Goal: Check status: Check status

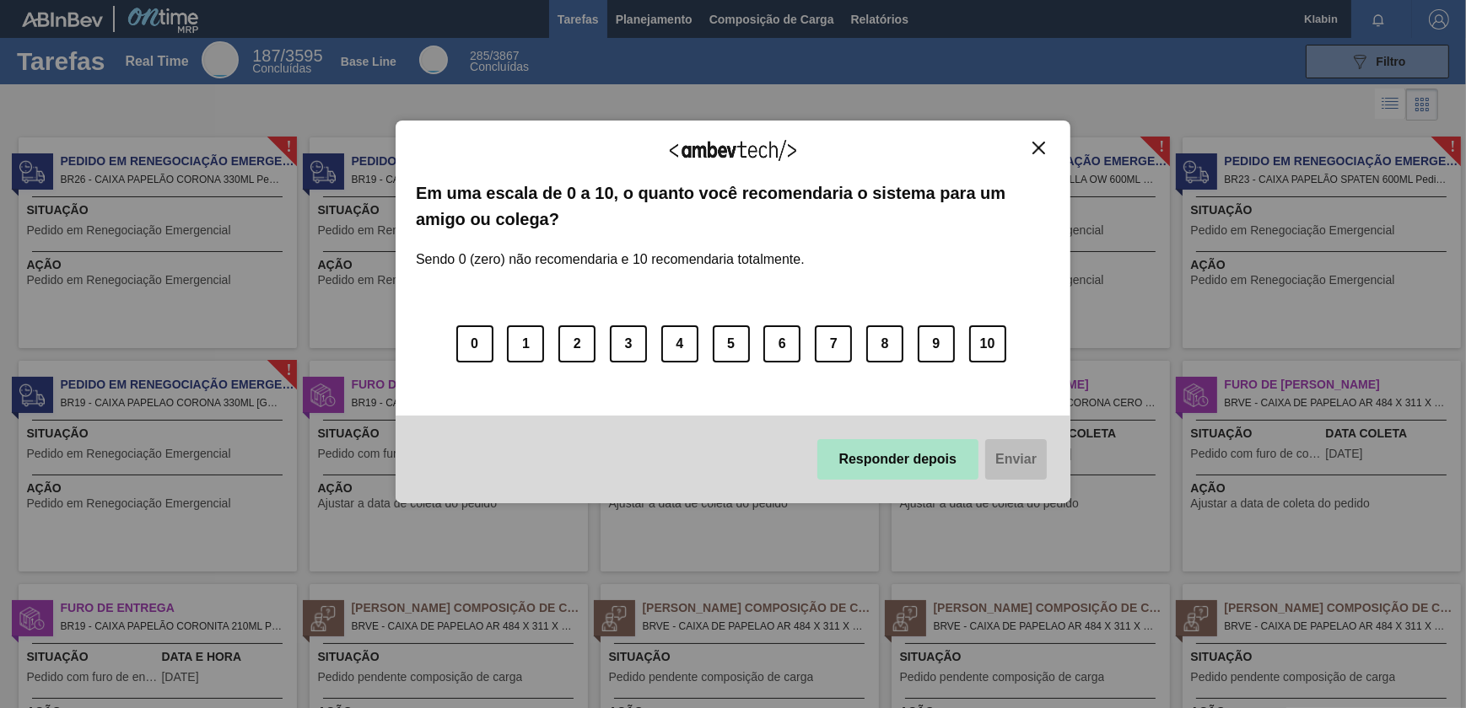
click at [930, 471] on button "Responder depois" at bounding box center [898, 459] width 162 height 40
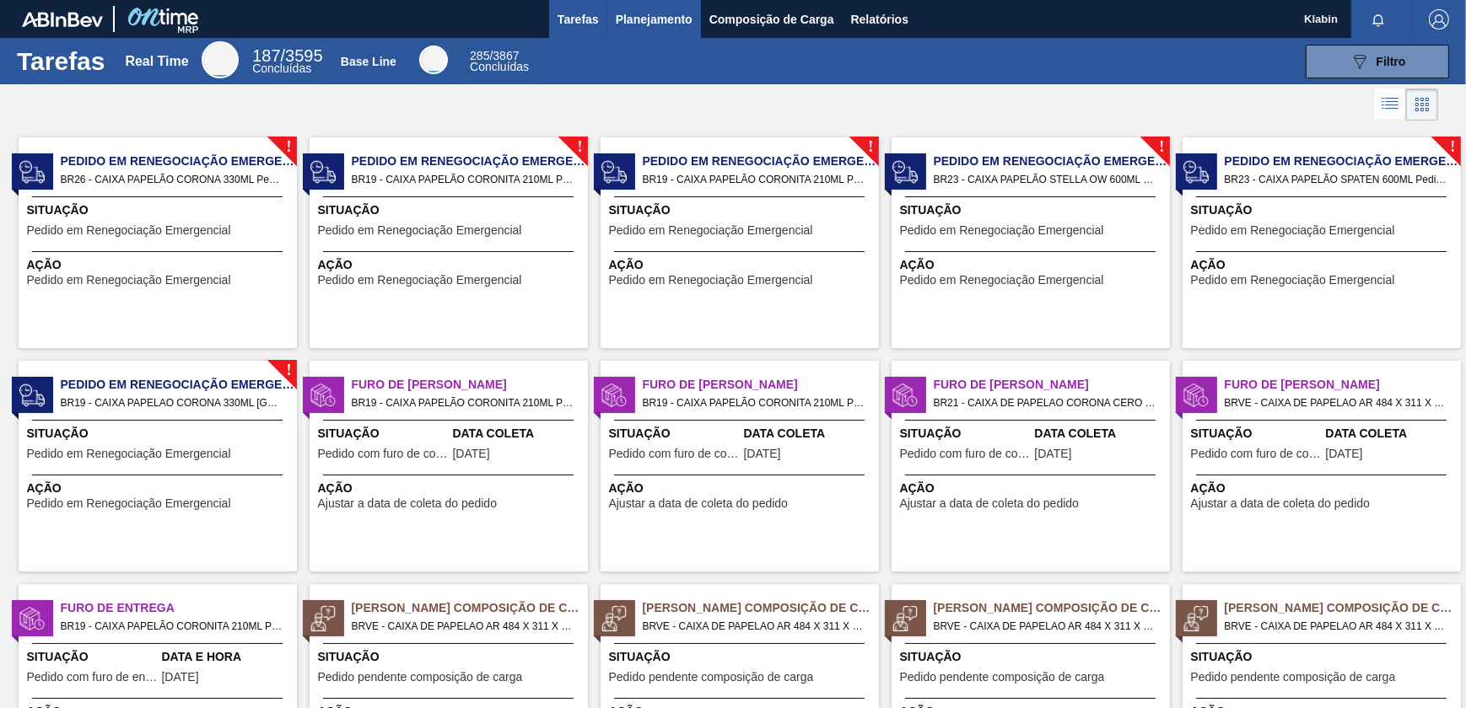
click at [643, 21] on span "Planejamento" at bounding box center [654, 19] width 77 height 20
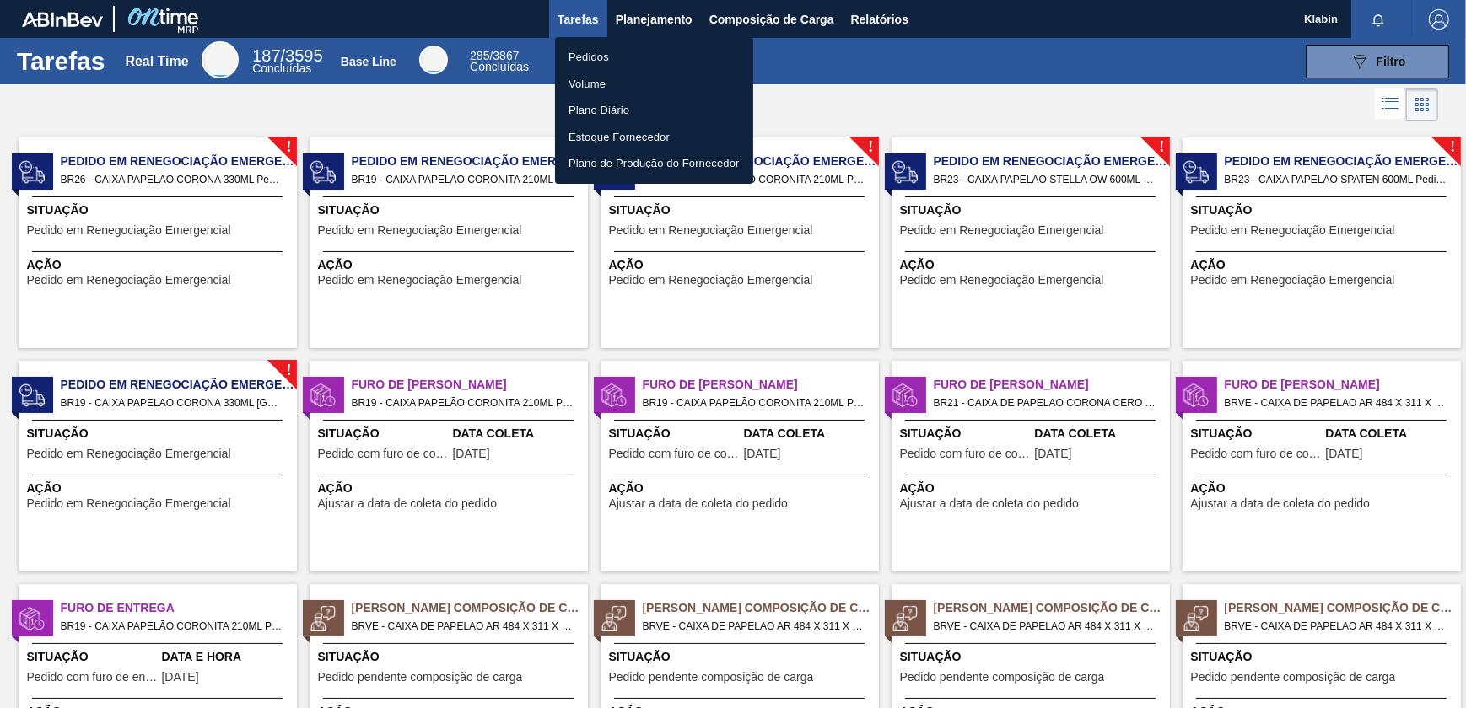
click at [881, 13] on div at bounding box center [733, 354] width 1466 height 708
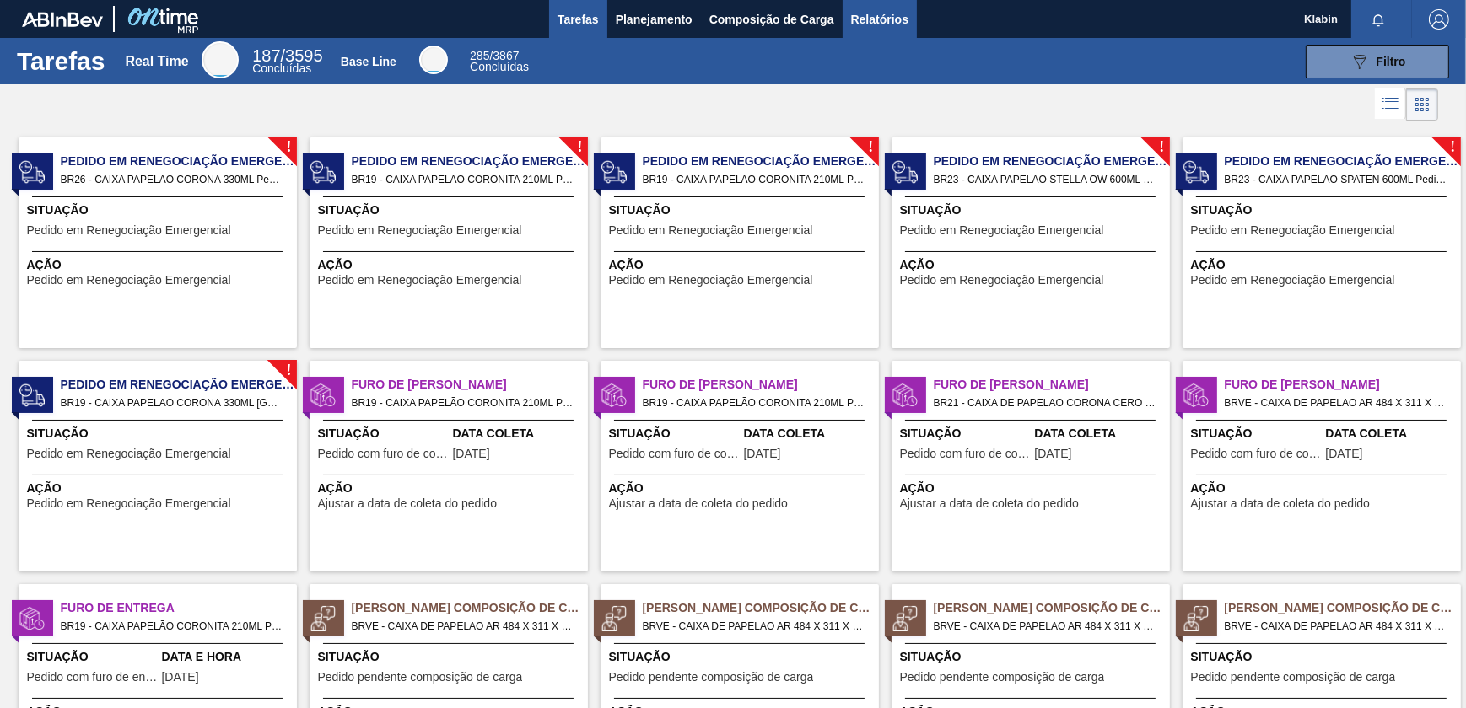
click at [883, 20] on span "Relatórios" at bounding box center [879, 19] width 57 height 20
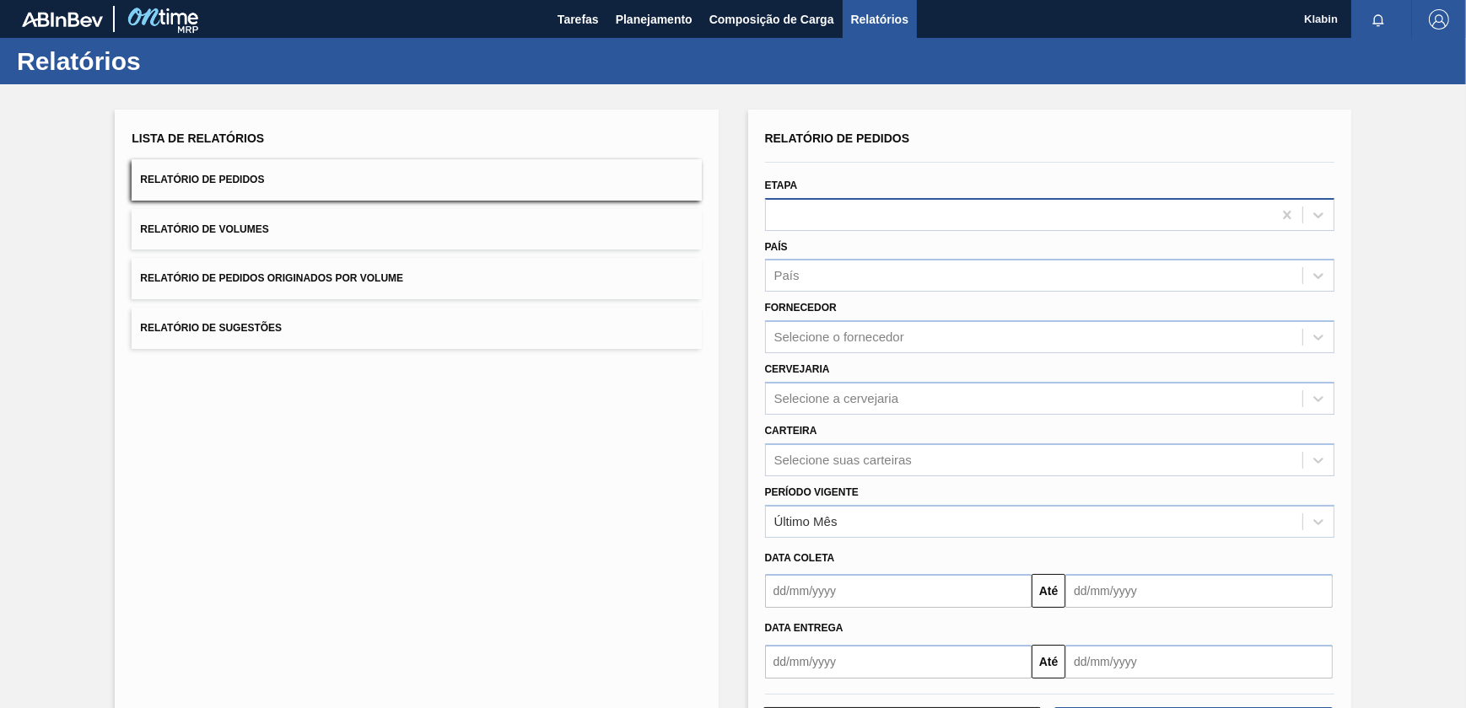
click at [820, 202] on div at bounding box center [1019, 214] width 506 height 24
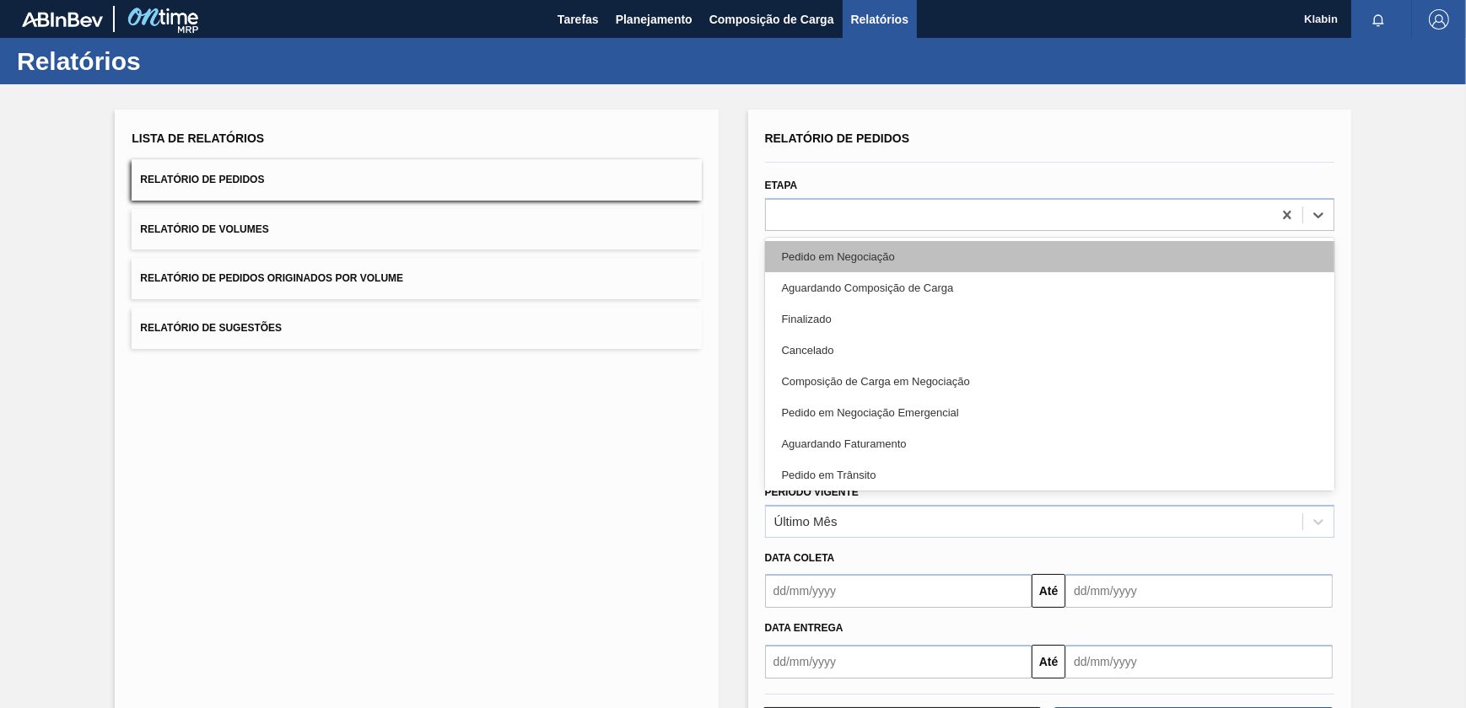
click at [843, 244] on div "Pedido em Negociação" at bounding box center [1049, 256] width 569 height 31
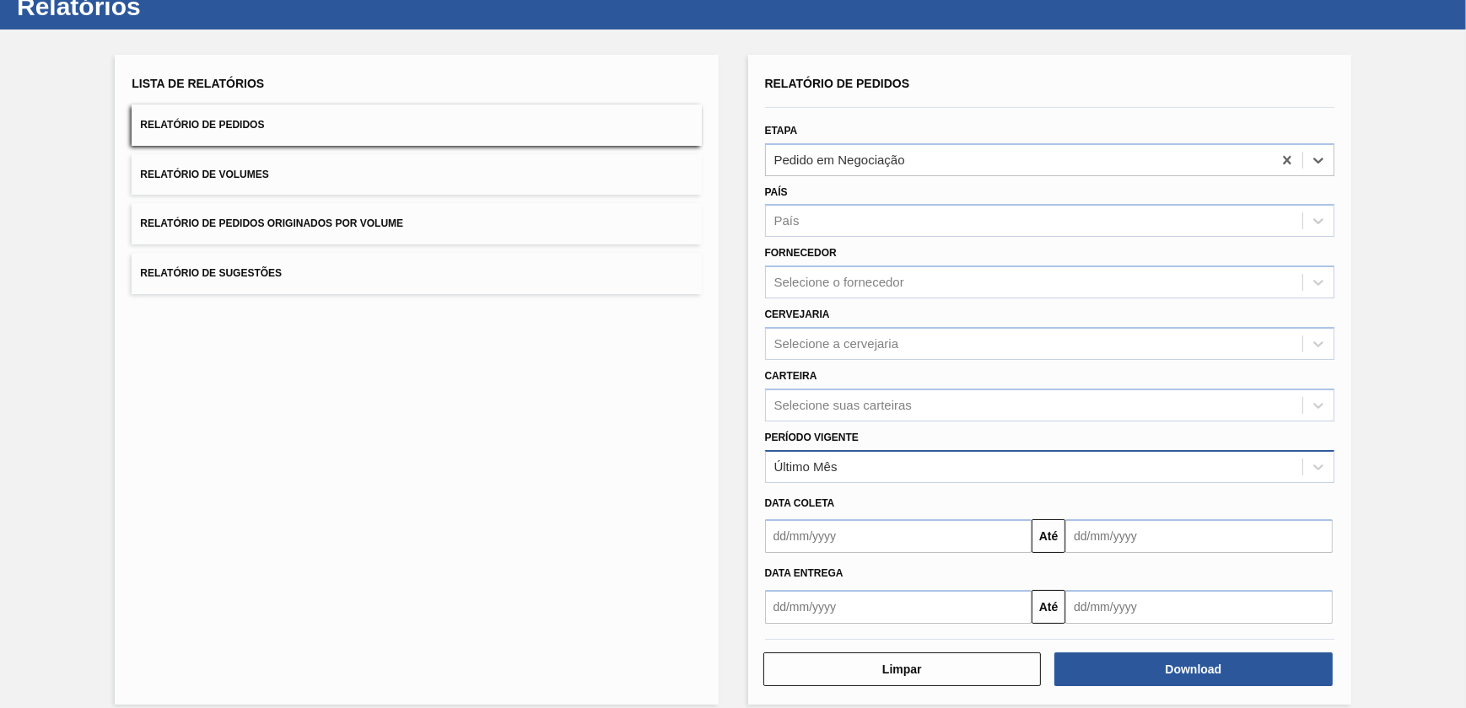
scroll to position [71, 0]
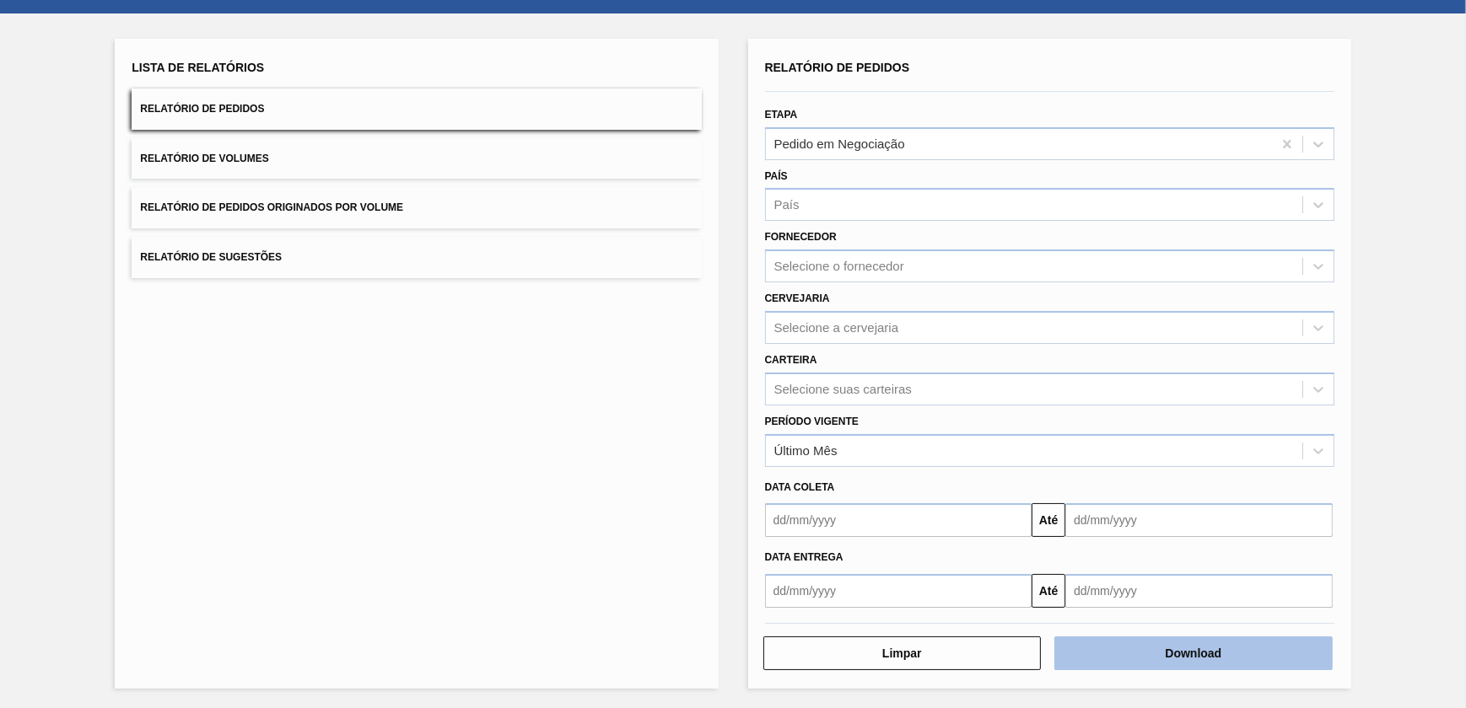
click at [1153, 652] on button "Download" at bounding box center [1193, 654] width 278 height 34
click at [1441, 64] on div "Lista de Relatórios Relatório de Pedidos Relatório de Volumes Relatório de Pedi…" at bounding box center [733, 361] width 1466 height 697
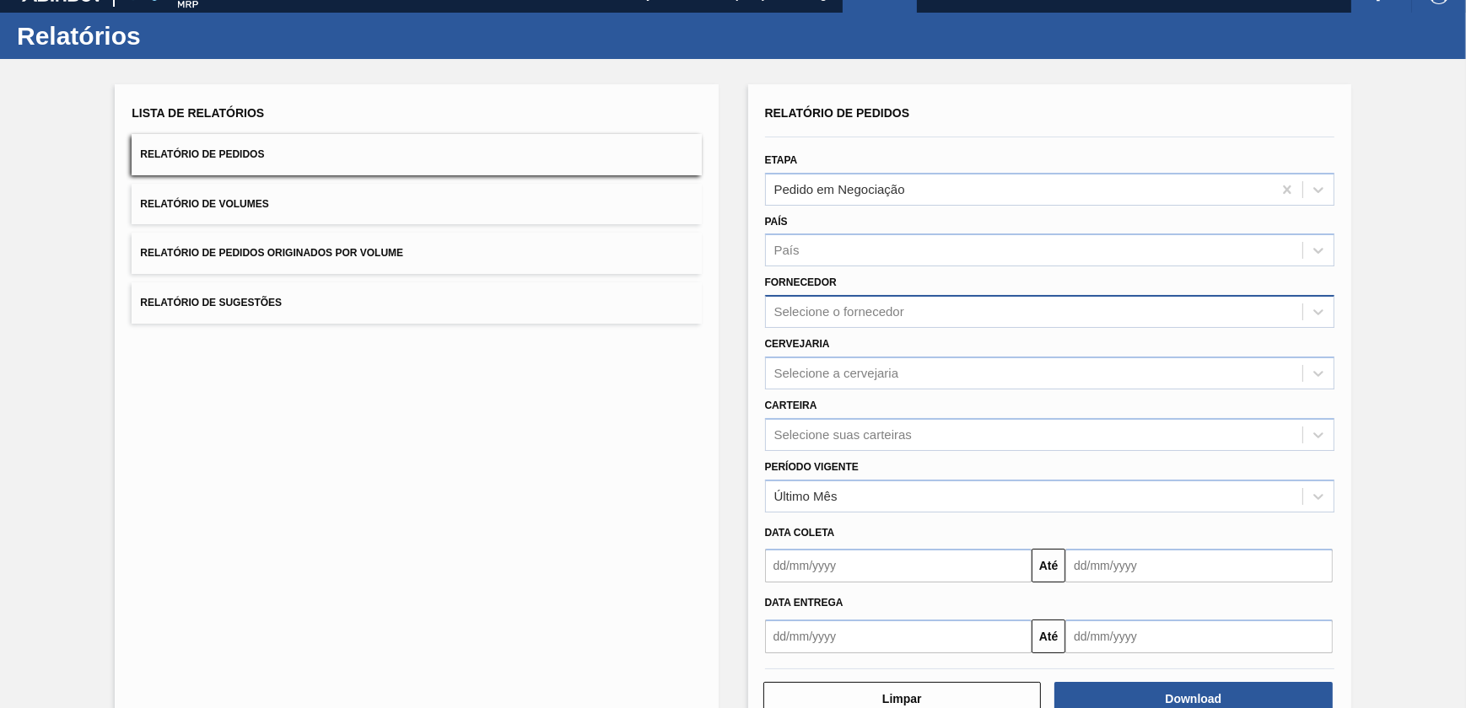
scroll to position [0, 0]
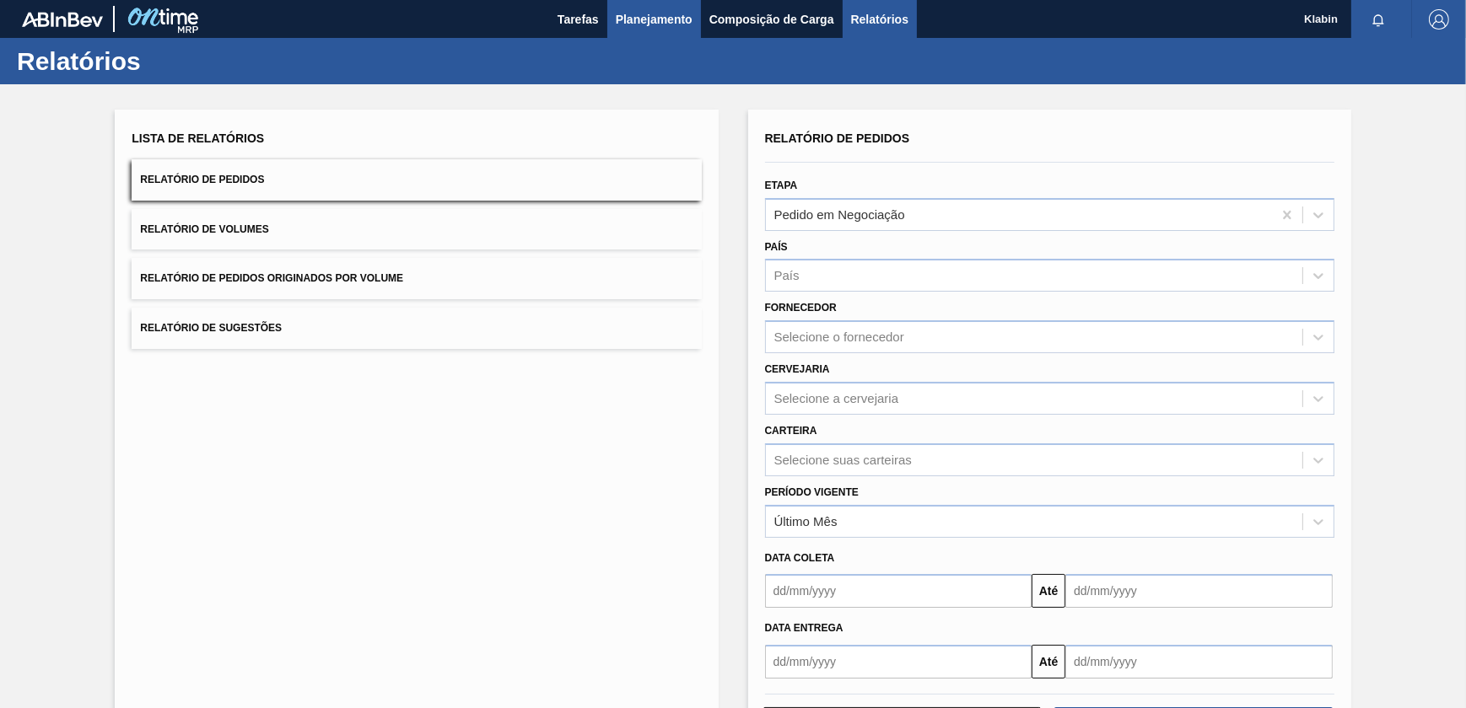
click at [661, 13] on span "Planejamento" at bounding box center [654, 19] width 77 height 20
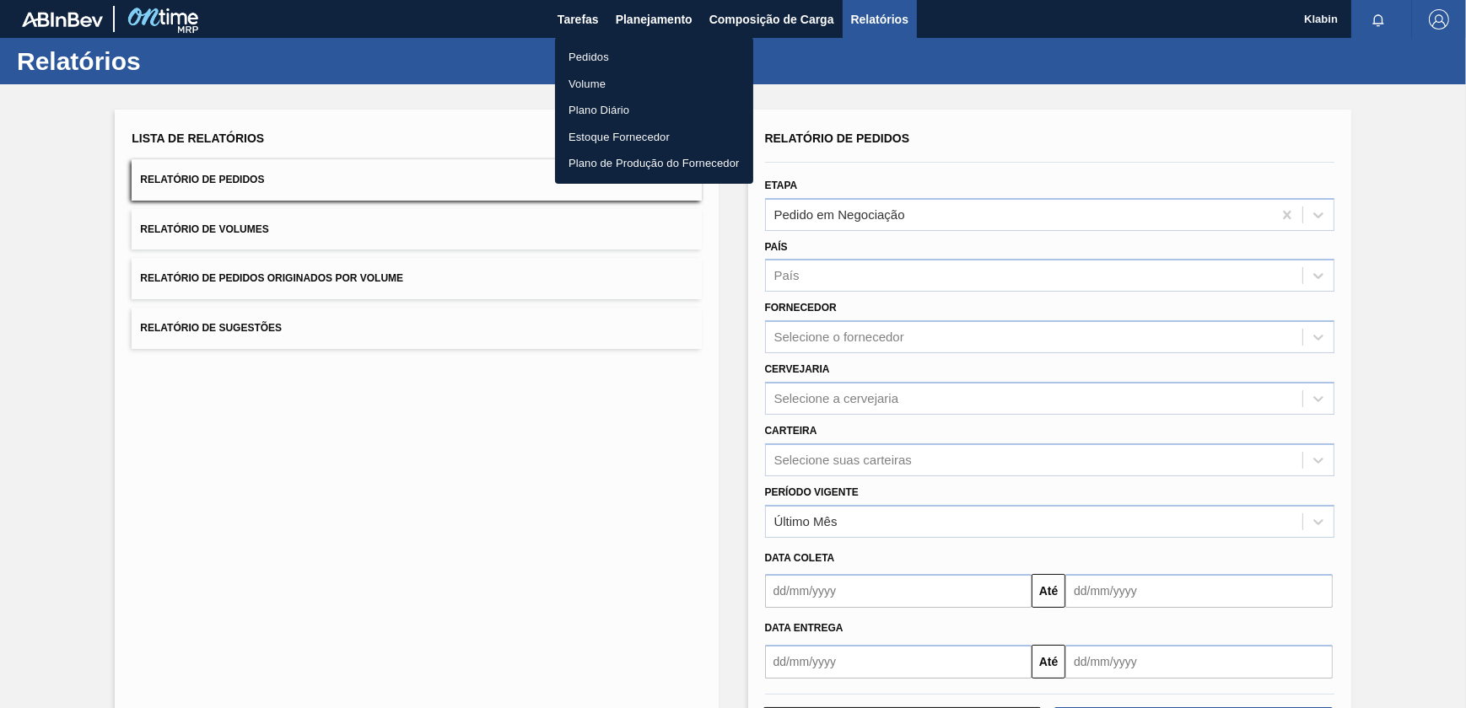
click at [583, 51] on li "Pedidos" at bounding box center [654, 57] width 198 height 27
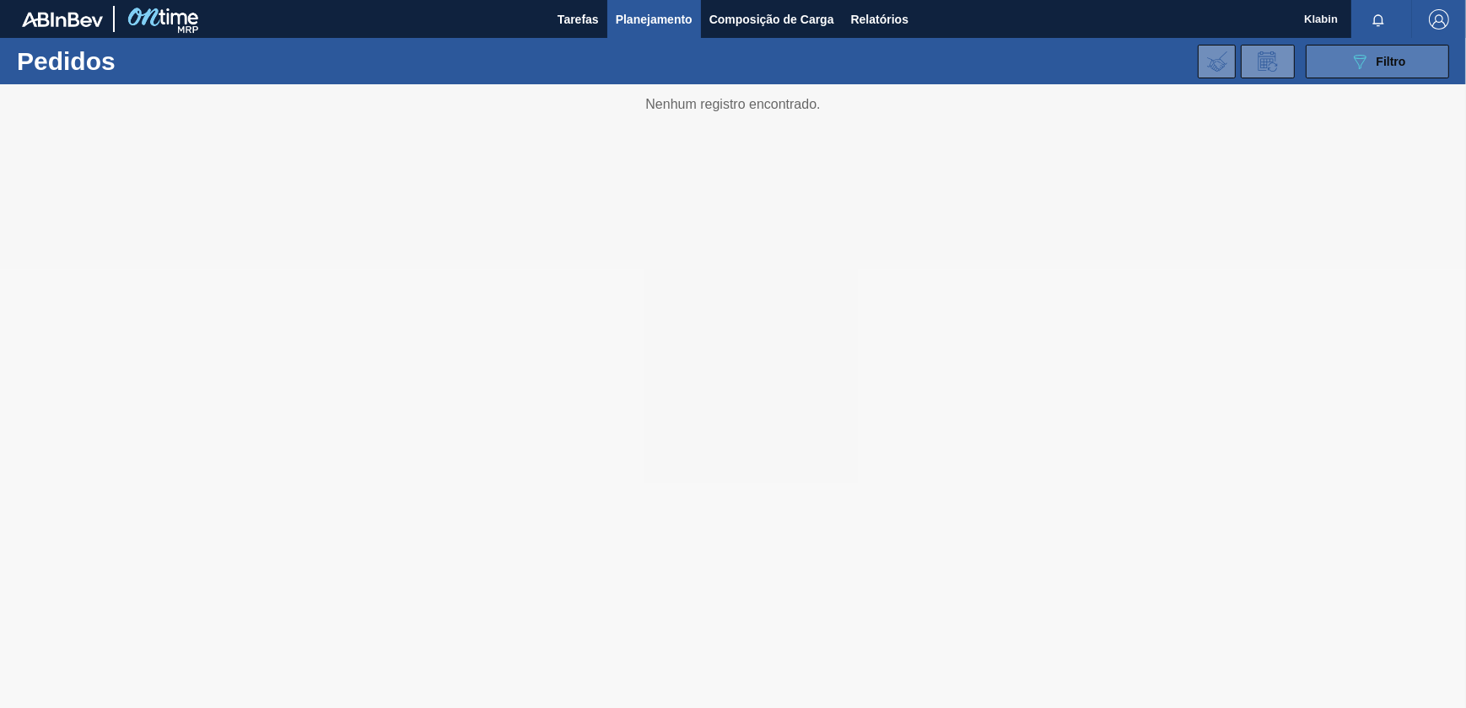
click at [1355, 66] on icon "089F7B8B-B2A5-4AFE-B5C0-19BA573D28AC" at bounding box center [1359, 61] width 20 height 20
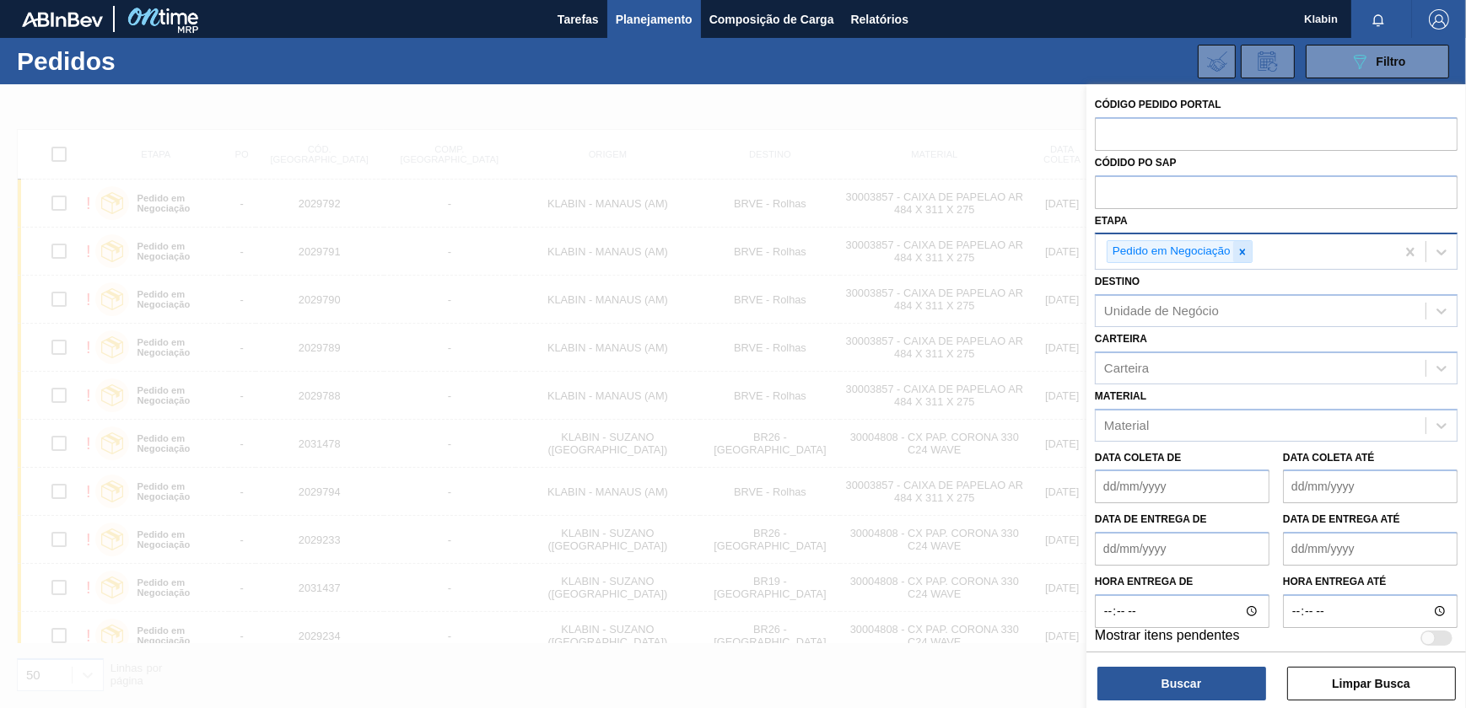
click at [1244, 250] on icon at bounding box center [1242, 252] width 12 height 12
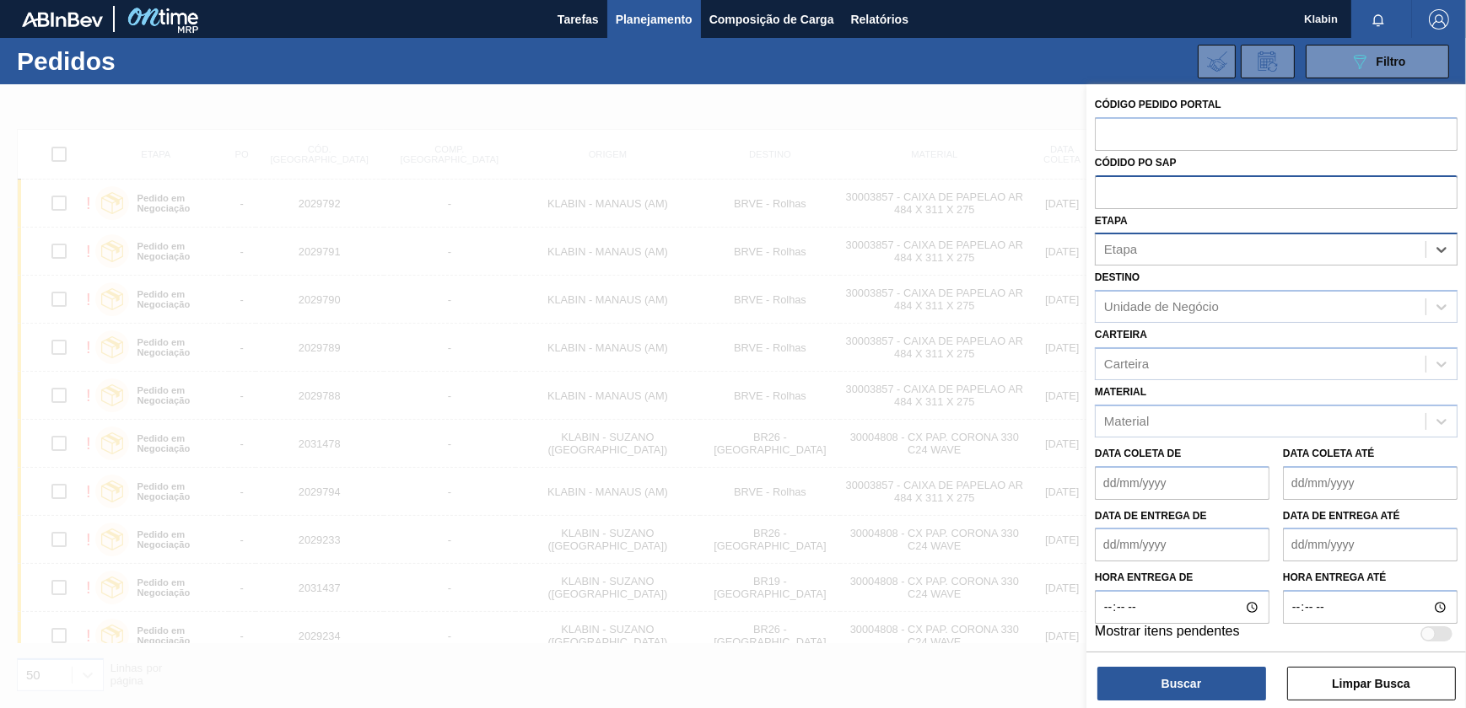
click at [1193, 196] on input "text" at bounding box center [1276, 191] width 363 height 32
paste input "5800350122"
type input "5800350122"
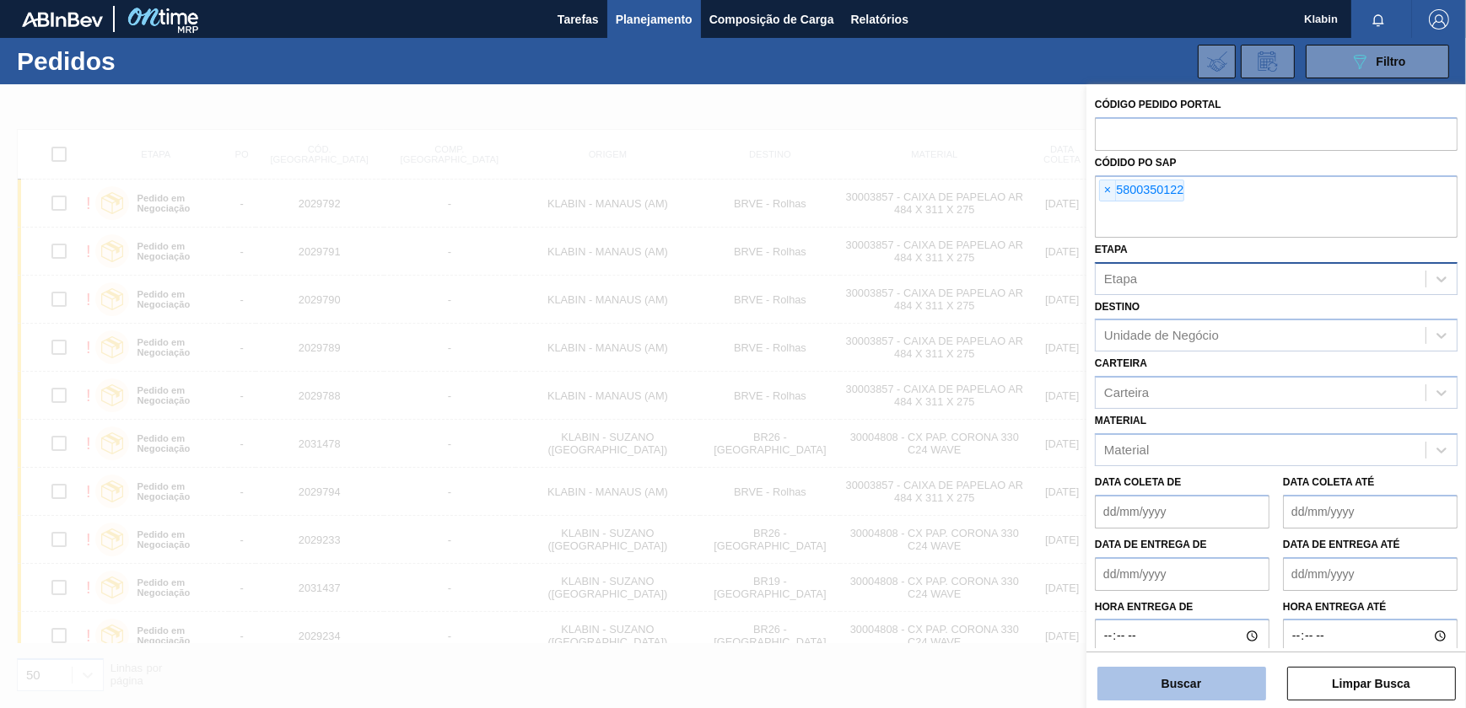
click at [1209, 687] on button "Buscar" at bounding box center [1181, 684] width 169 height 34
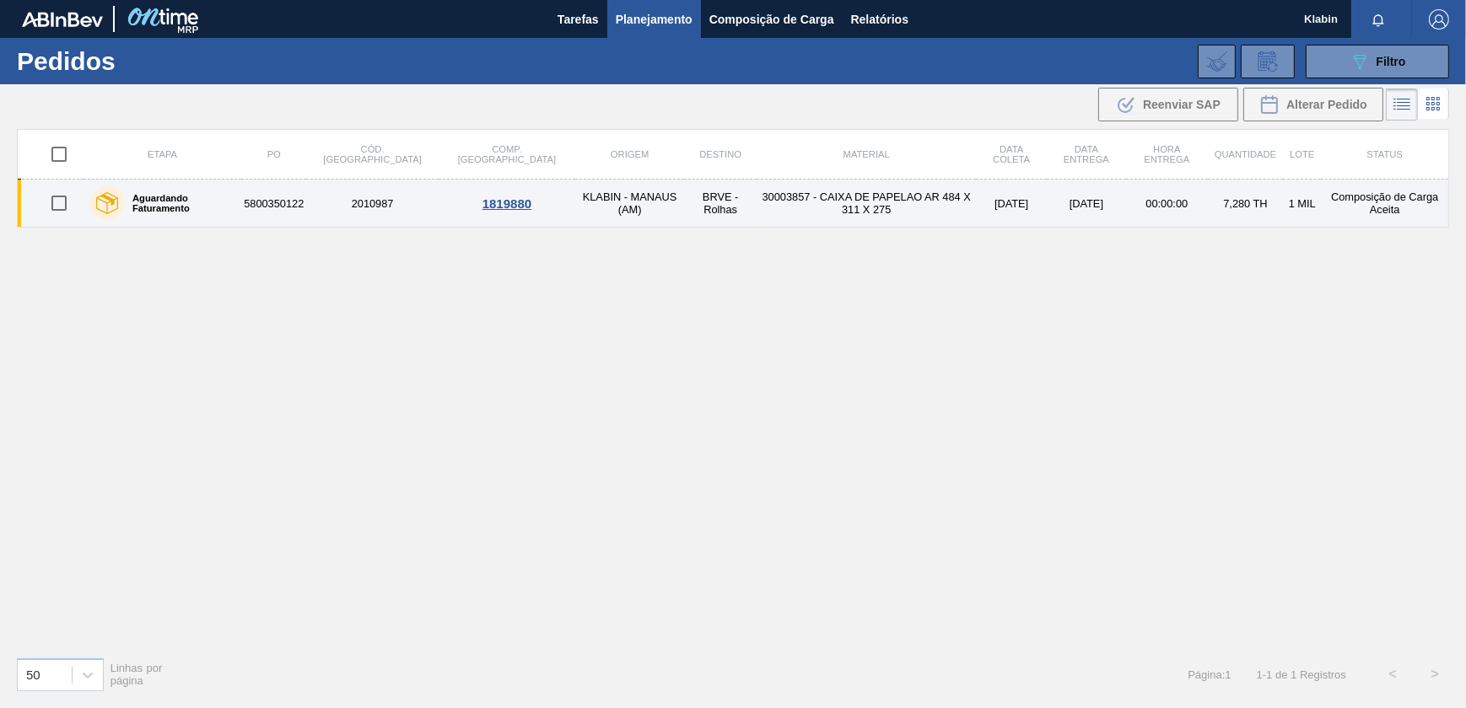
click at [370, 197] on td "2010987" at bounding box center [372, 204] width 132 height 48
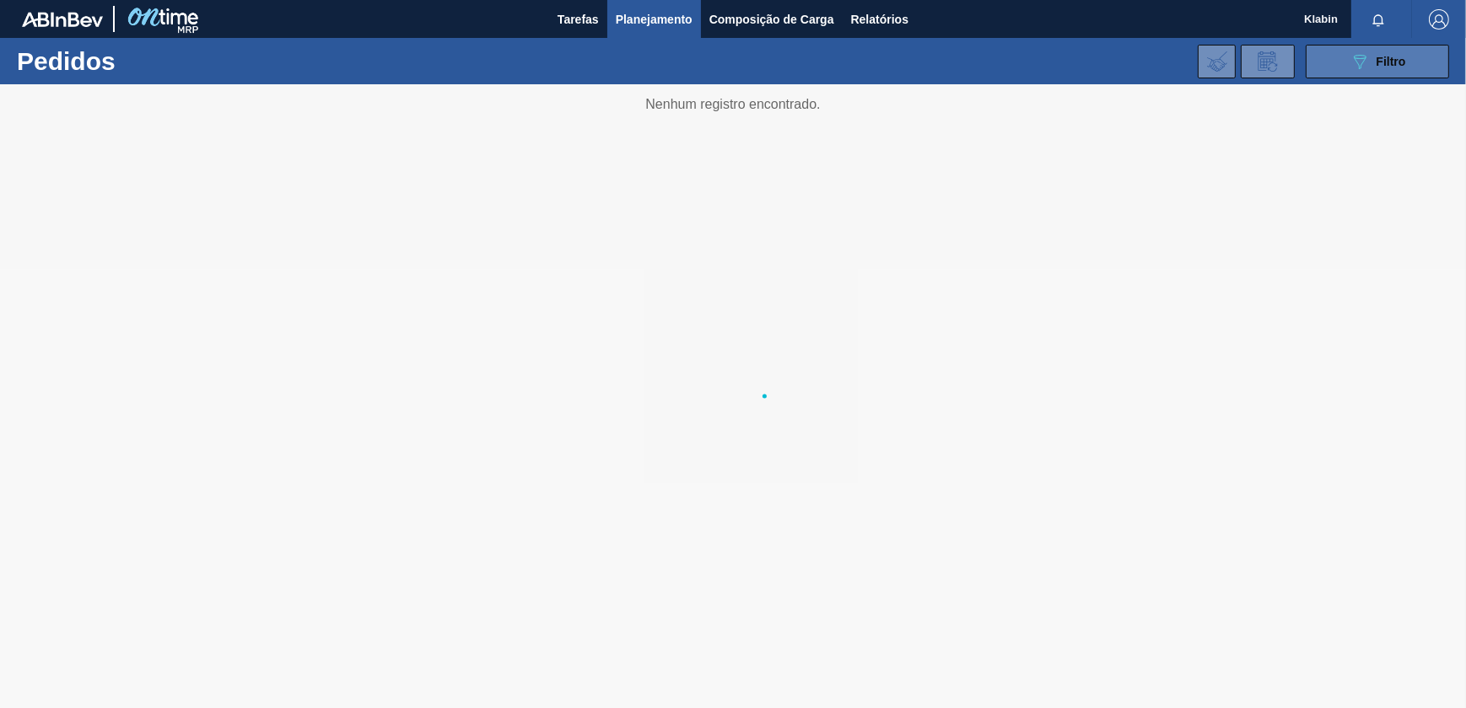
click at [1356, 67] on icon "089F7B8B-B2A5-4AFE-B5C0-19BA573D28AC" at bounding box center [1359, 61] width 20 height 20
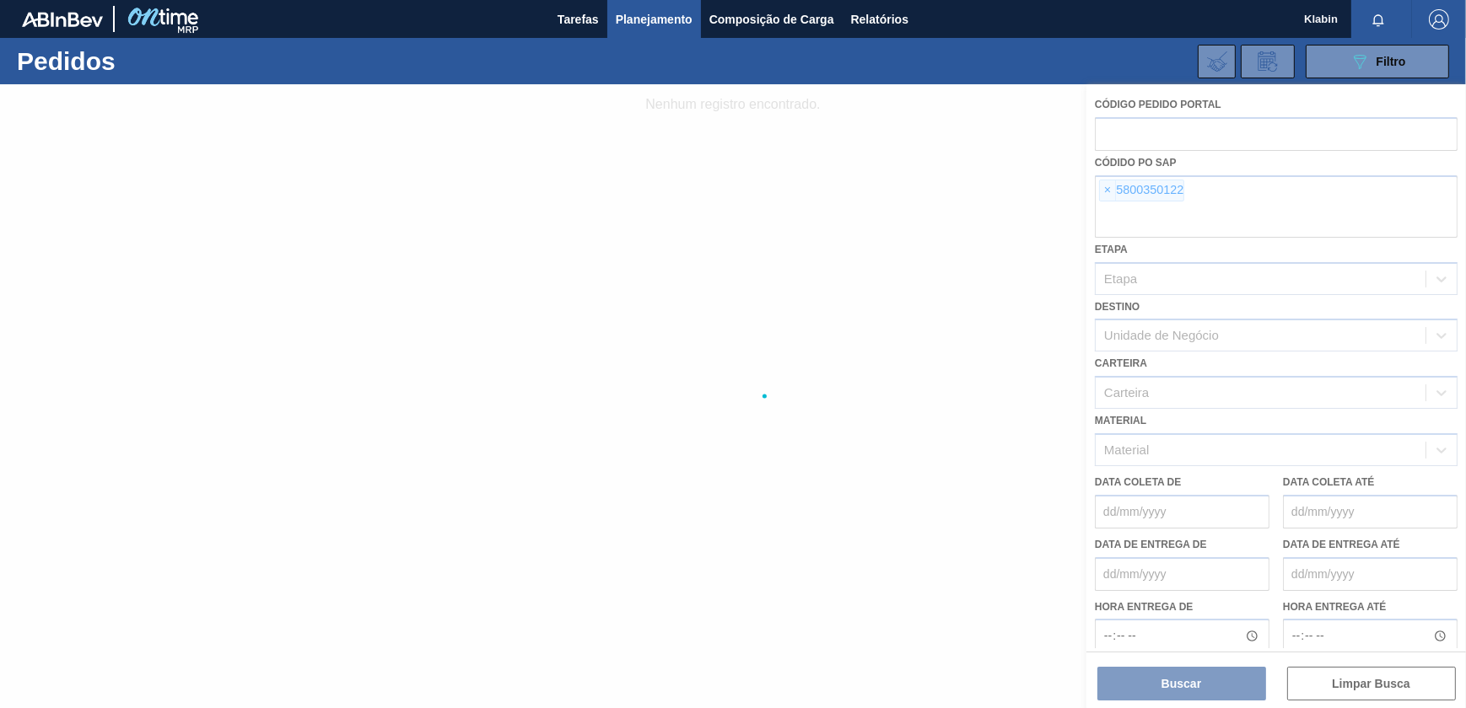
click at [1106, 186] on div at bounding box center [733, 396] width 1466 height 624
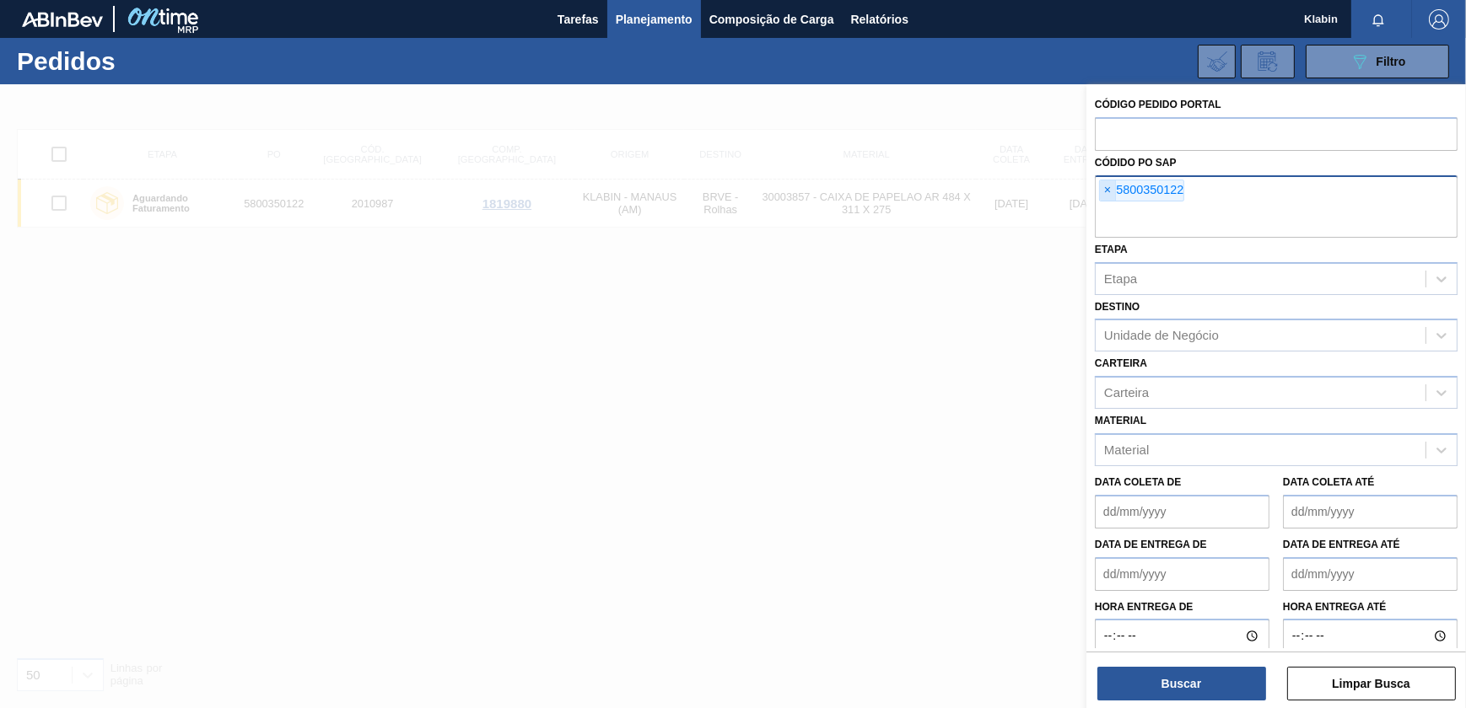
click at [1105, 190] on span "×" at bounding box center [1108, 190] width 16 height 20
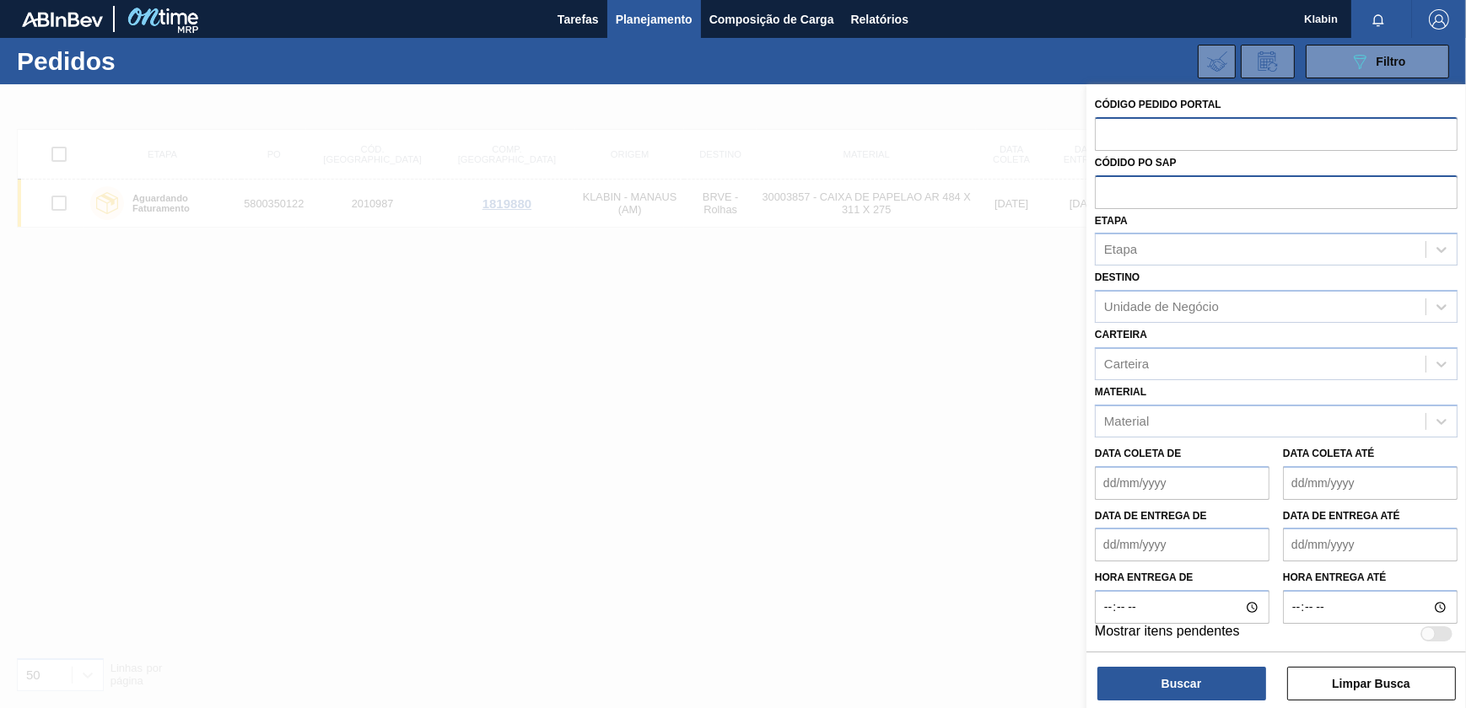
click at [1133, 136] on input "text" at bounding box center [1276, 133] width 363 height 32
paste input "2029789"
type input "2029789"
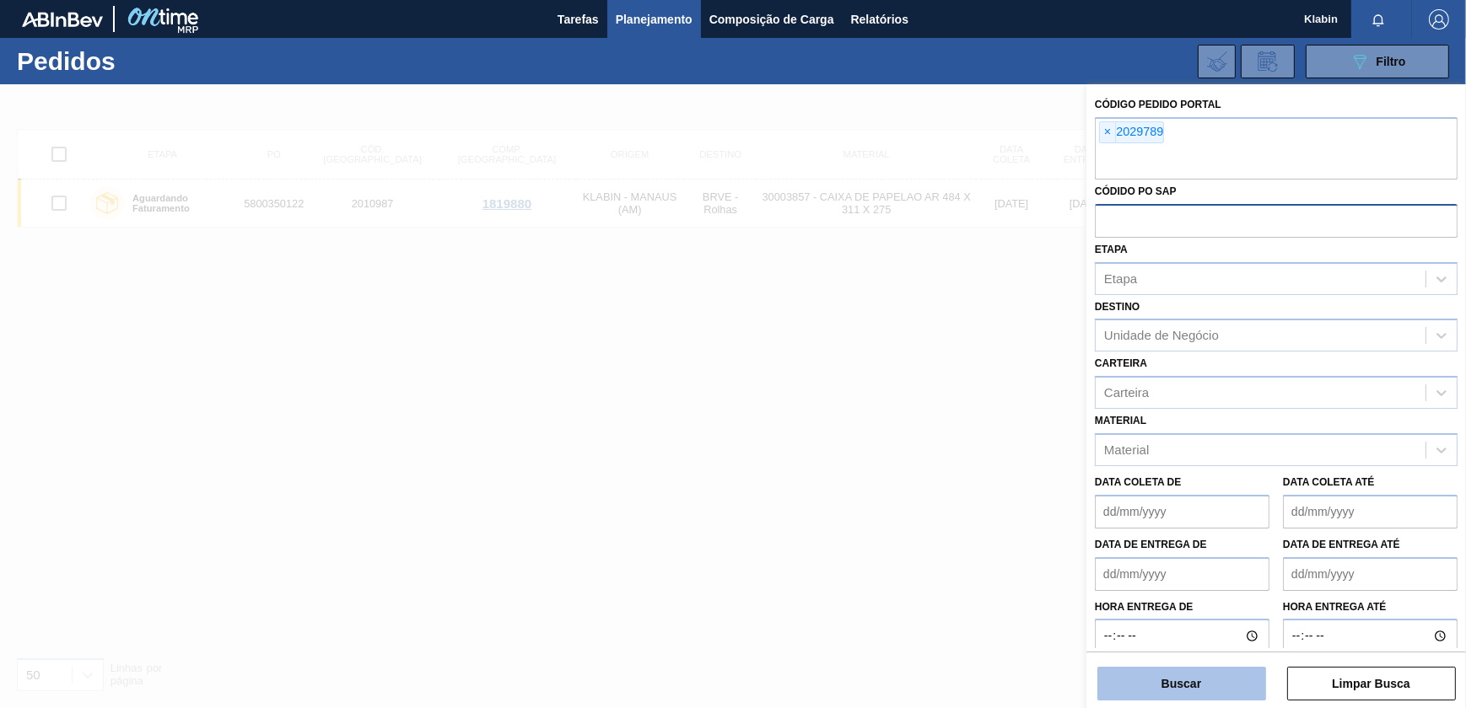
click at [1230, 676] on button "Buscar" at bounding box center [1181, 684] width 169 height 34
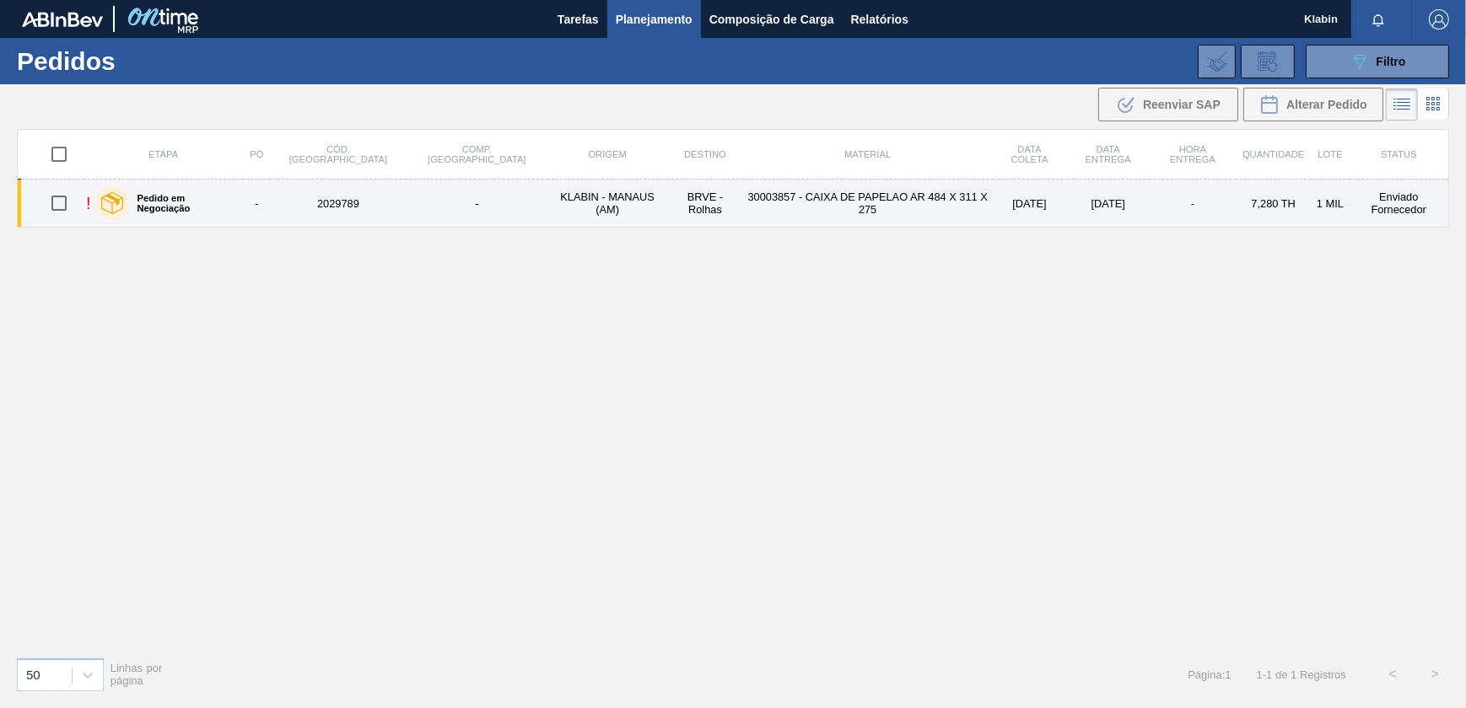
click at [406, 209] on td "-" at bounding box center [477, 204] width 142 height 48
